Goal: Task Accomplishment & Management: Complete application form

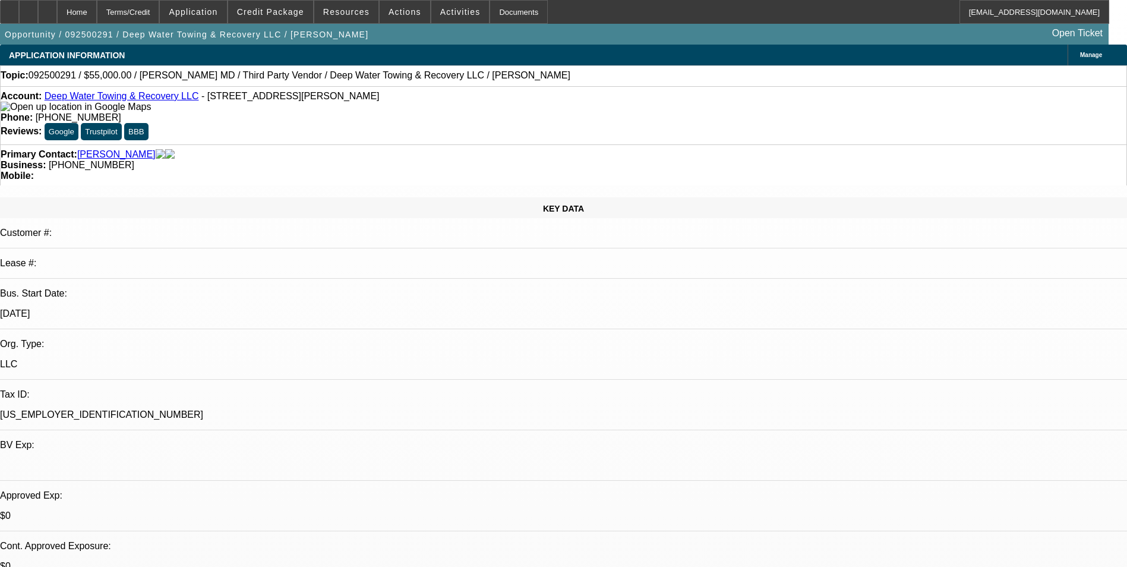
select select "0"
select select "0.1"
select select "0"
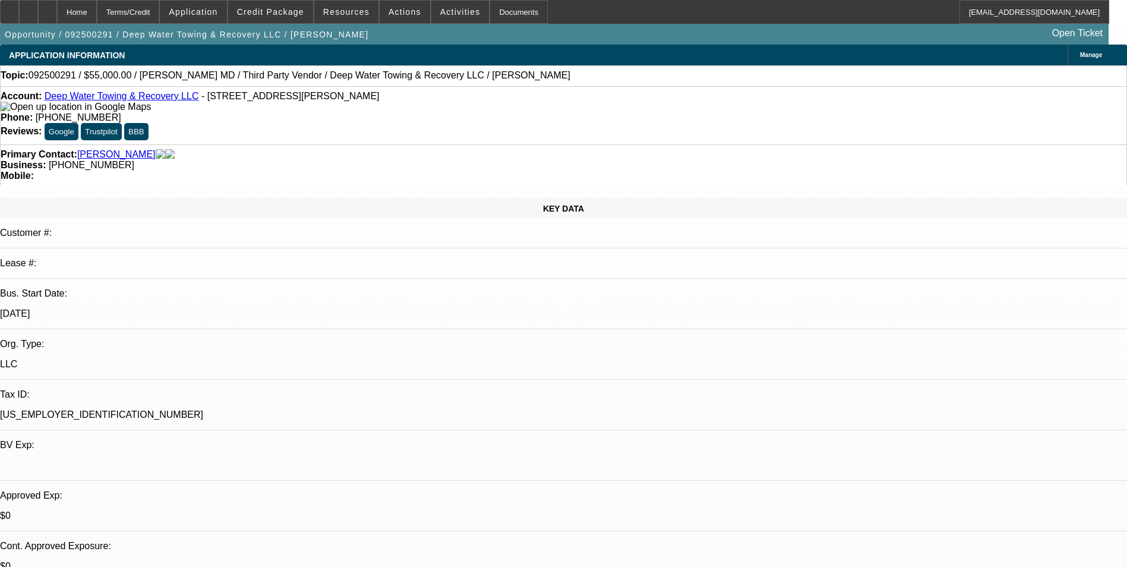
select select "0.1"
select select "0"
select select "0.1"
select select "0"
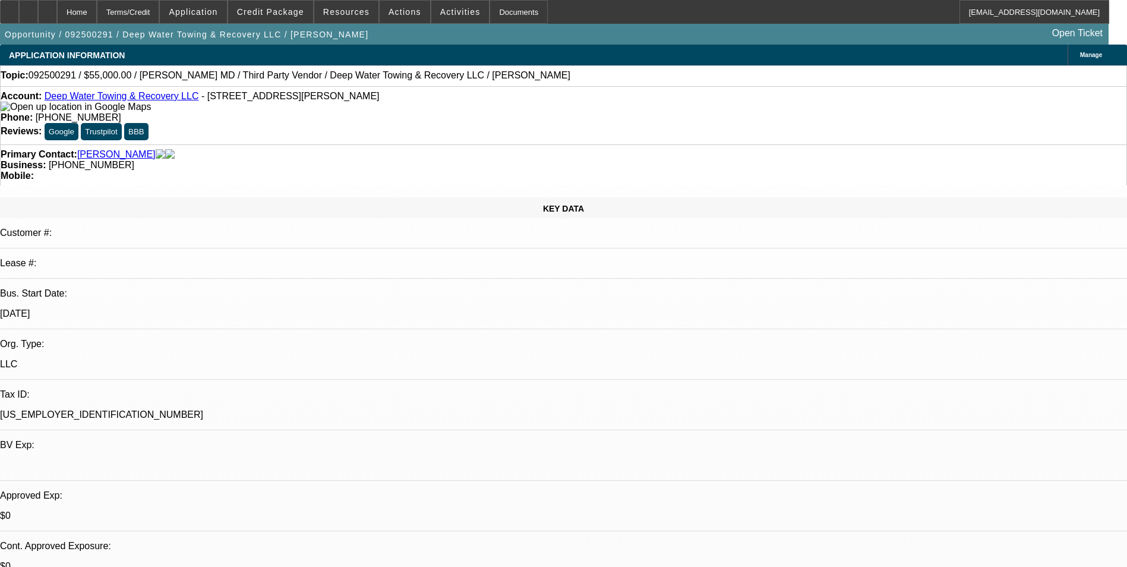
select select "0"
select select "0.1"
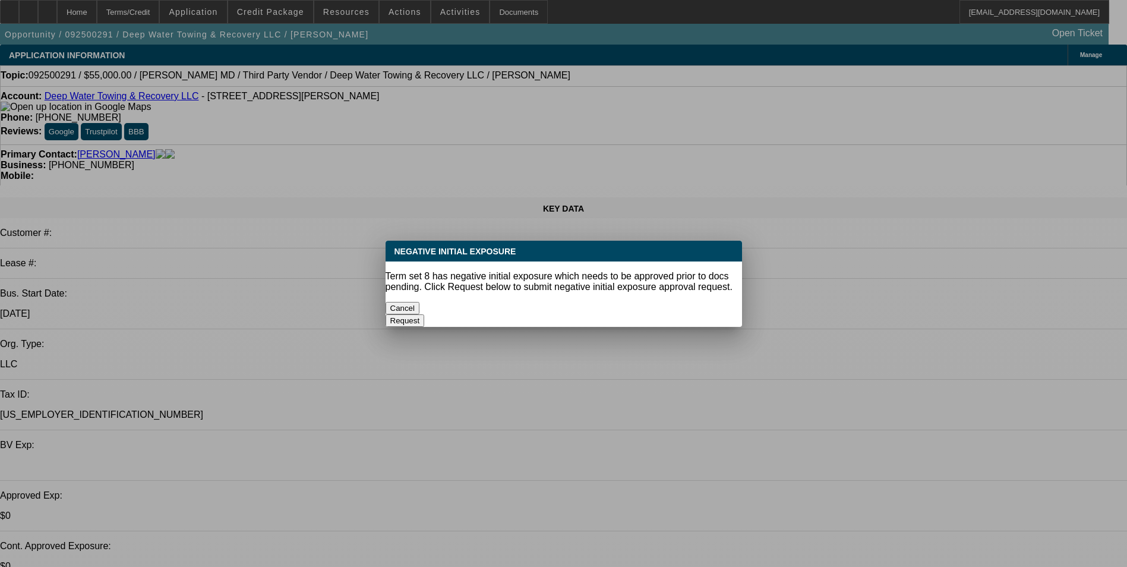
select select "1"
select select "2"
select select "4"
select select "1"
select select "2"
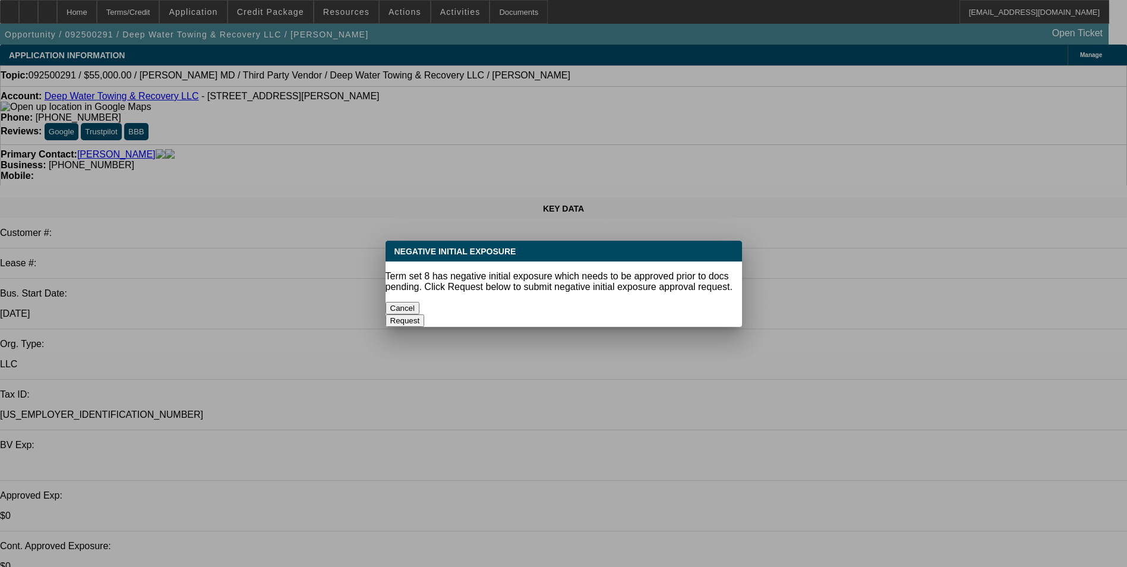
select select "4"
select select "1"
select select "2"
select select "4"
select select "1"
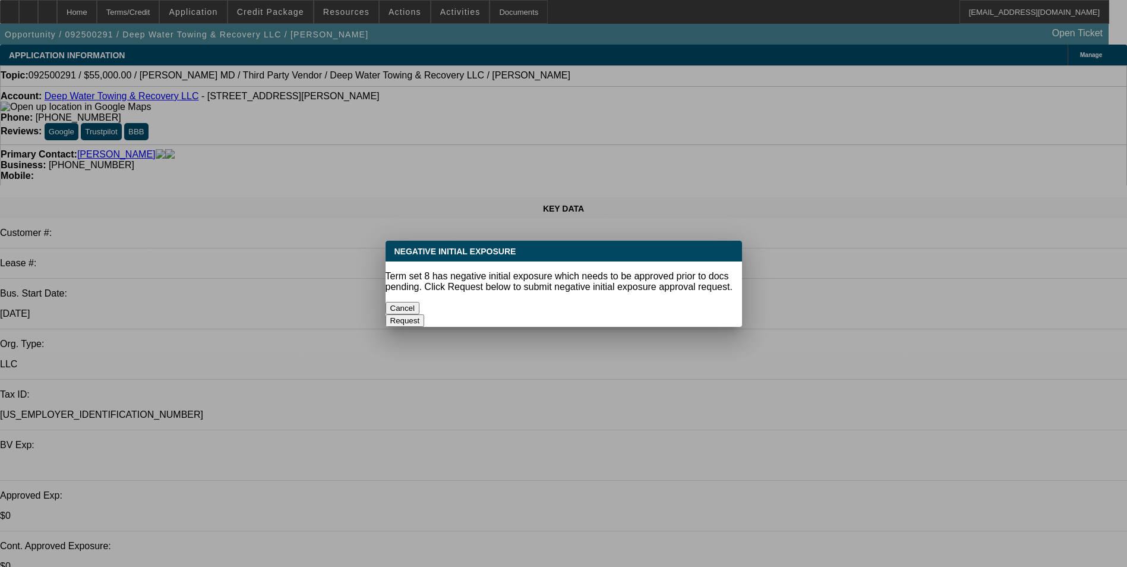
select select "2"
select select "4"
click at [420, 305] on button "Cancel" at bounding box center [403, 308] width 34 height 12
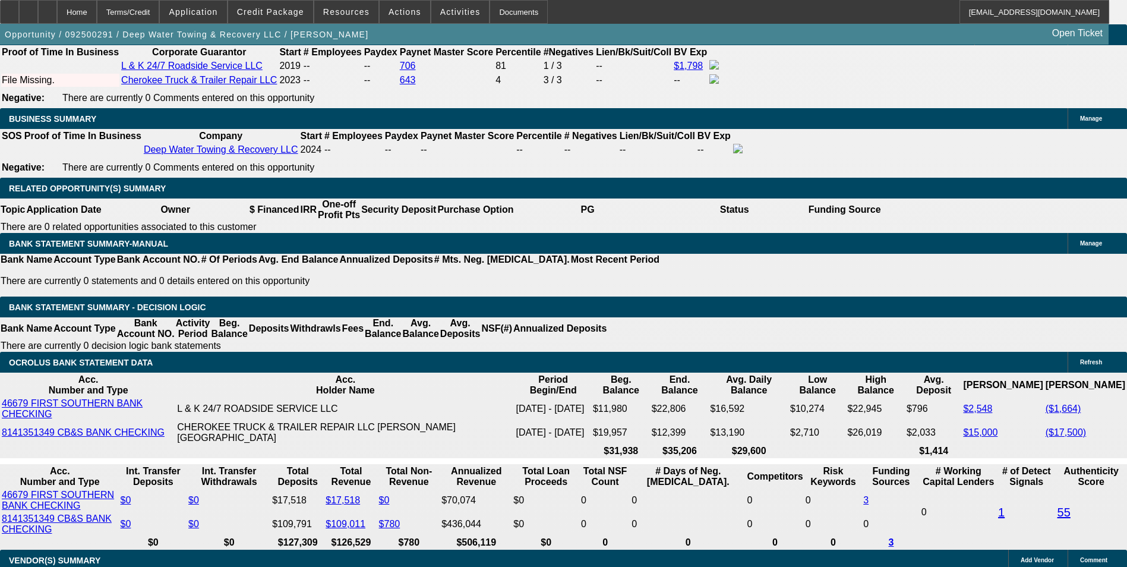
scroll to position [1901, 0]
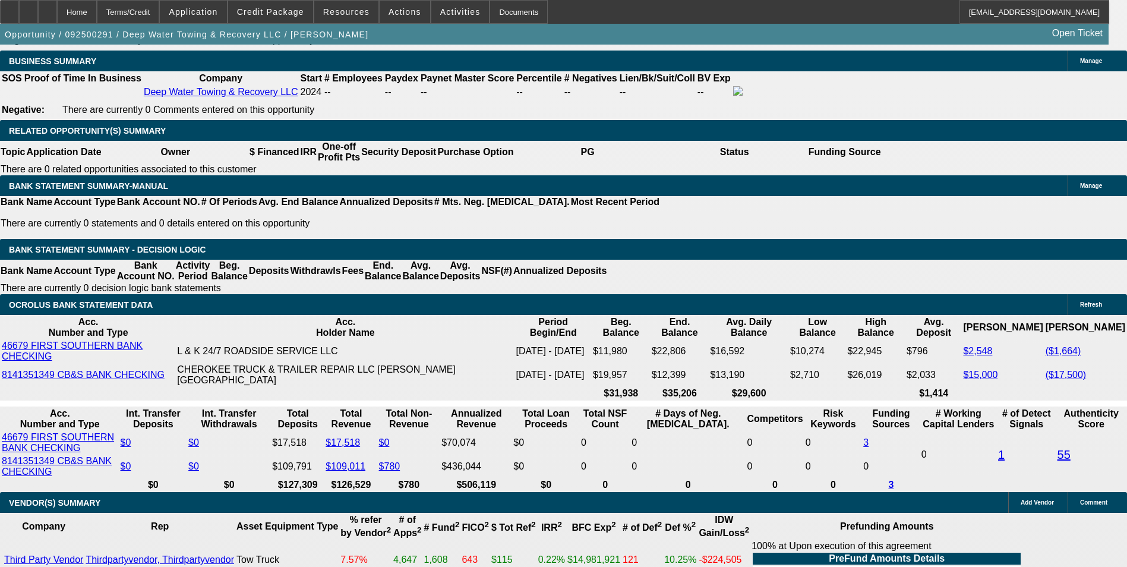
click at [855, 43] on div "Opportunity / 092500291 / Deep Water Towing & Recovery LLC / Cornelius, William…" at bounding box center [554, 34] width 1109 height 21
radio input "true"
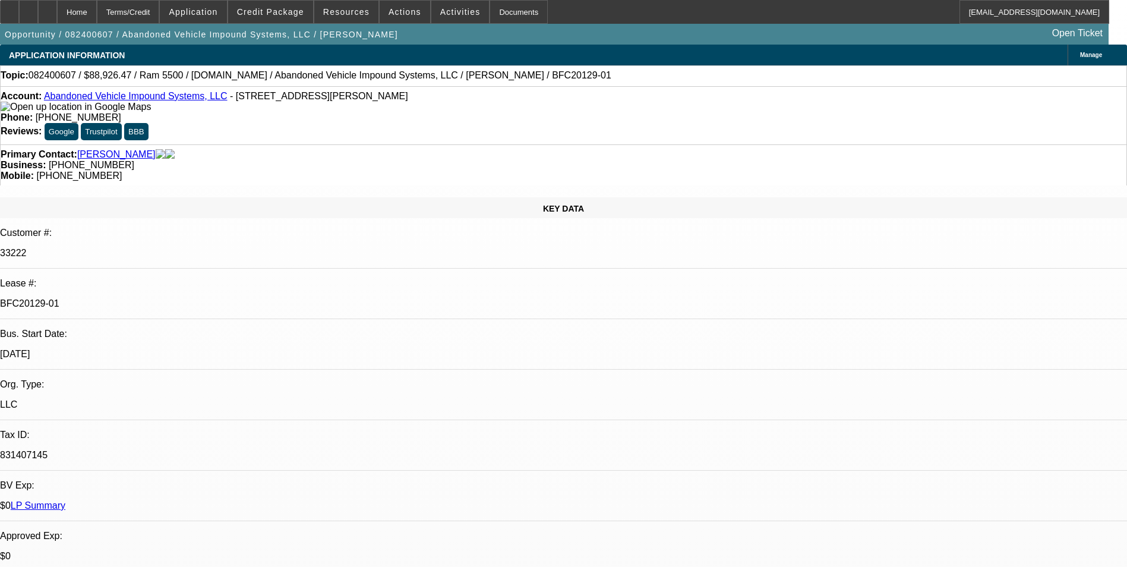
select select "0"
select select "0.1"
select select "0"
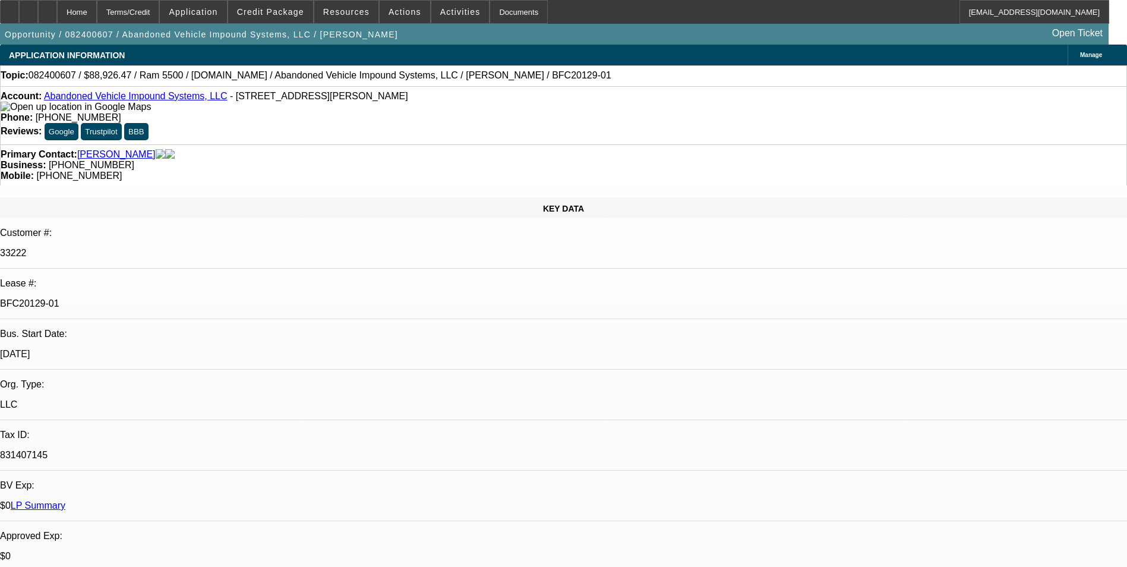
select select "0"
select select "0.1"
select select "0"
select select "0.1"
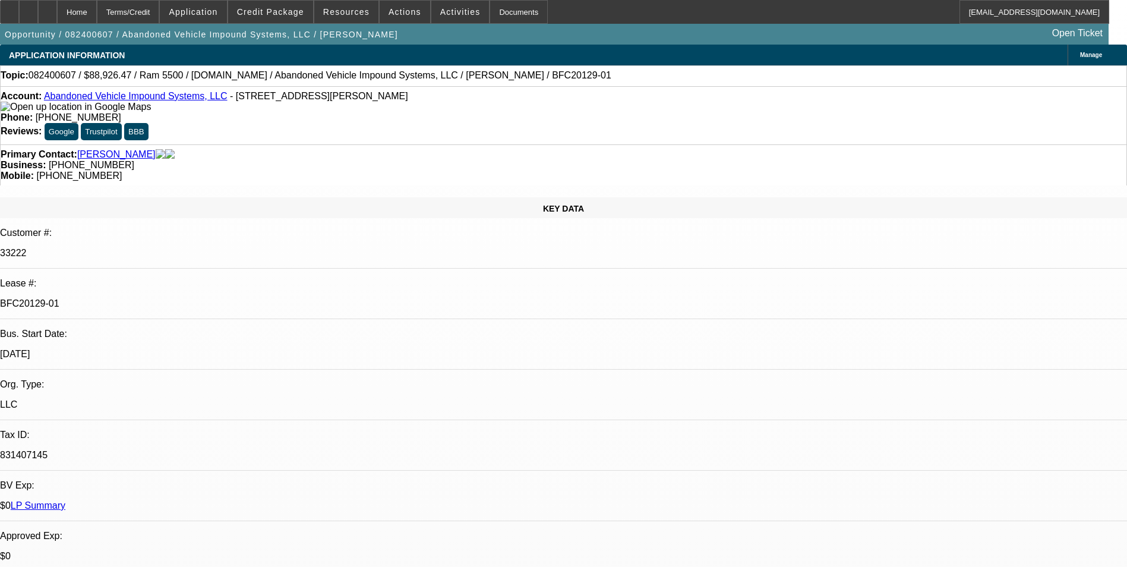
select select "0"
select select "1"
select select "6"
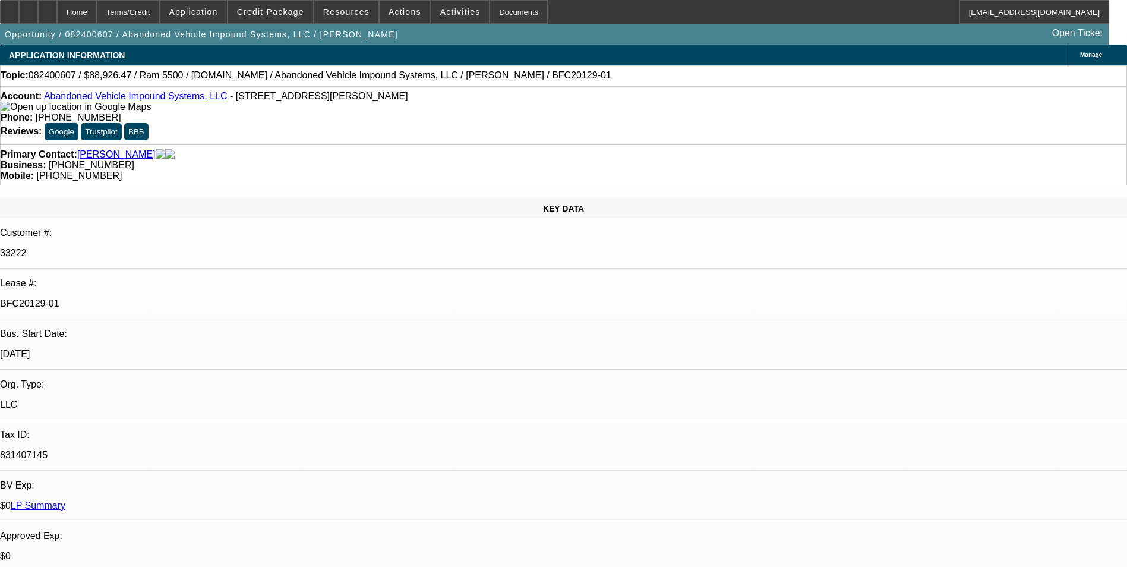
select select "1"
select select "2"
select select "6"
select select "1"
select select "2"
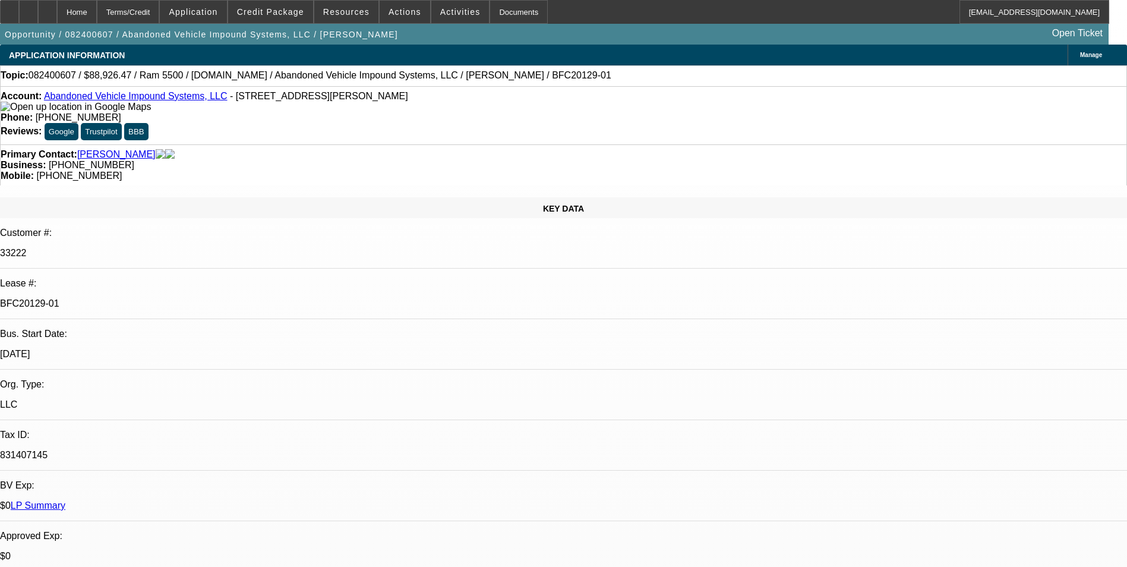
select select "6"
select select "1"
select select "2"
select select "6"
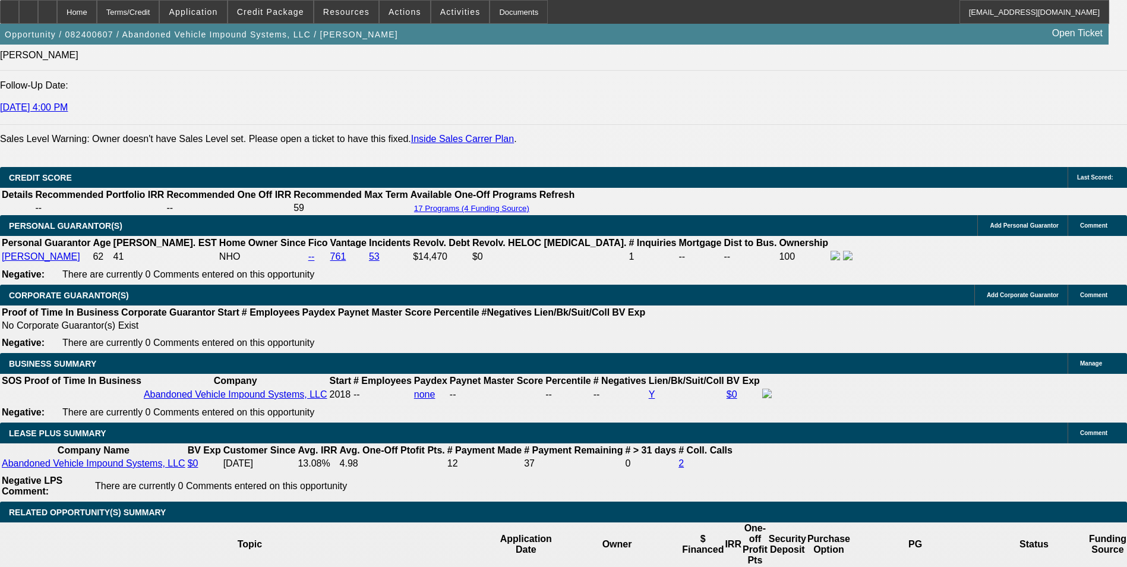
scroll to position [1763, 0]
